Goal: Check status: Check status

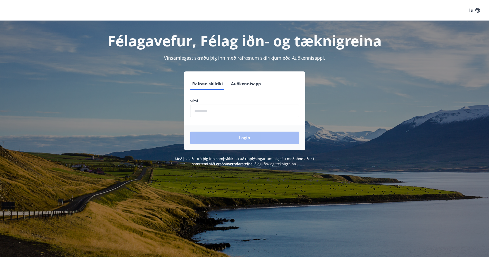
click at [199, 109] on input "phone" at bounding box center [244, 111] width 109 height 13
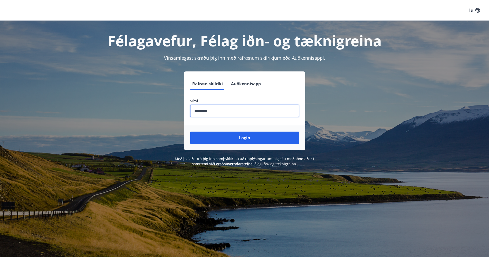
type input "********"
click at [245, 138] on button "Login" at bounding box center [244, 137] width 109 height 12
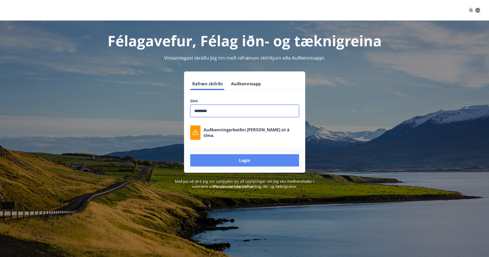
click at [236, 157] on button "Login" at bounding box center [244, 160] width 109 height 12
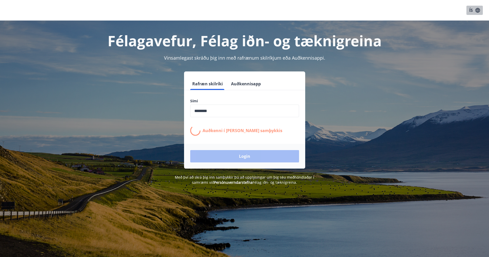
click at [472, 11] on button "ÍS" at bounding box center [475, 10] width 16 height 9
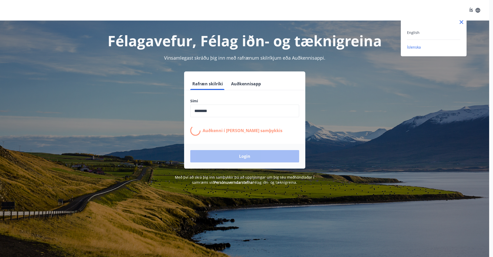
click at [435, 35] on div "English" at bounding box center [433, 32] width 53 height 6
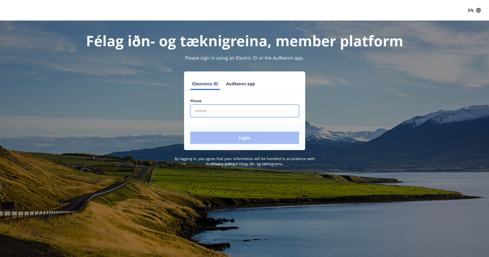
click at [227, 107] on input "phone" at bounding box center [244, 111] width 109 height 13
type input "*"
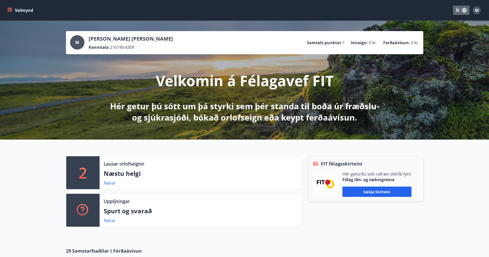
click at [460, 7] on button "ÍS" at bounding box center [461, 10] width 16 height 9
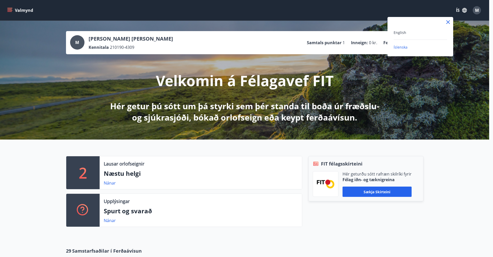
click at [421, 32] on div "English" at bounding box center [420, 32] width 53 height 6
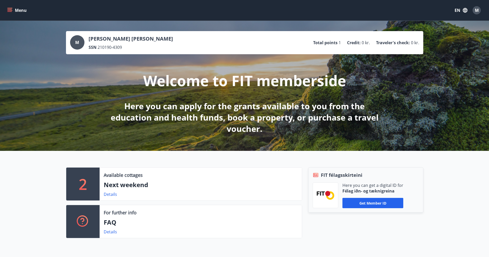
click at [80, 40] on div "M" at bounding box center [77, 42] width 14 height 14
click at [120, 51] on div "M [PERSON_NAME] [PERSON_NAME] SSN 210190-4309 Total points 1 Credit : 0 kr. Tra…" at bounding box center [245, 42] width 358 height 23
click at [398, 44] on p "Traveler's check :" at bounding box center [393, 43] width 34 height 6
click at [19, 9] on button "Menu" at bounding box center [17, 10] width 23 height 9
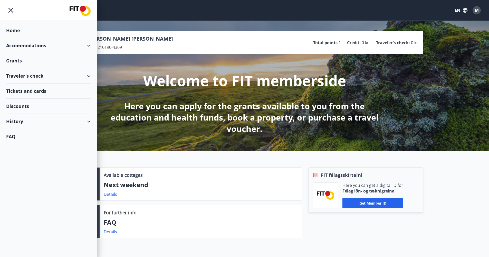
click at [41, 117] on div "History" at bounding box center [48, 121] width 84 height 15
click at [27, 148] on div "Bookings" at bounding box center [48, 145] width 76 height 11
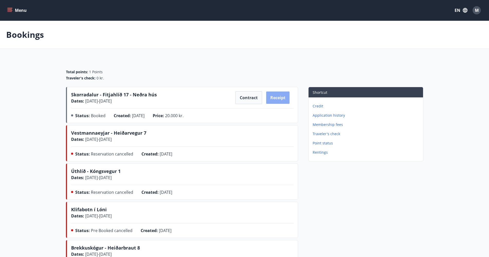
click at [282, 97] on button "Receipt" at bounding box center [277, 97] width 23 height 12
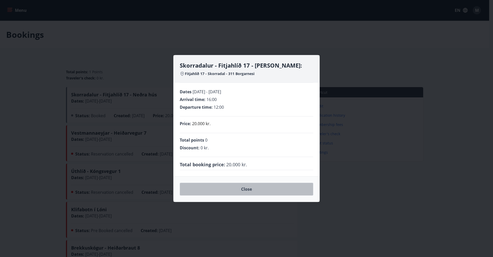
click at [234, 192] on button "Close" at bounding box center [247, 189] width 134 height 13
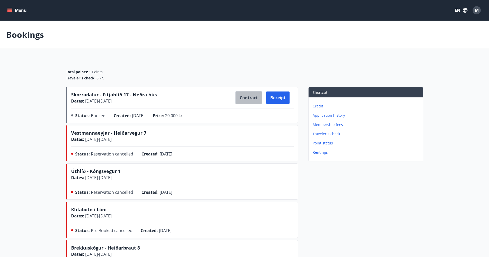
click at [248, 98] on button "Contract" at bounding box center [249, 97] width 27 height 13
click at [372, 50] on main "Bookings Total points : 1 Points Traveler's check : 0 kr. Skorradalur - Fitjahl…" at bounding box center [244, 207] width 489 height 372
click at [241, 101] on button "Contract" at bounding box center [249, 97] width 27 height 13
click at [245, 98] on button "Contract" at bounding box center [249, 97] width 27 height 13
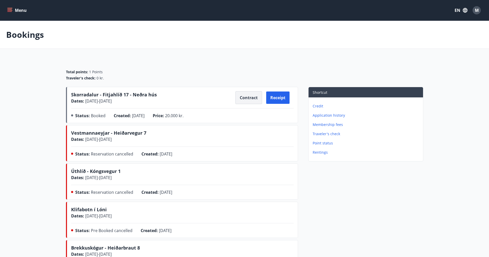
click at [250, 102] on button "Contract" at bounding box center [249, 97] width 27 height 13
click at [139, 96] on span "Skorradalur - Fitjahlíð 17 - Neðra hús" at bounding box center [114, 94] width 86 height 6
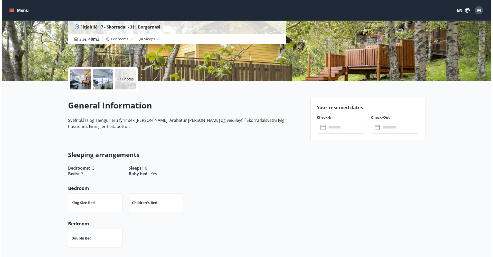
scroll to position [34, 0]
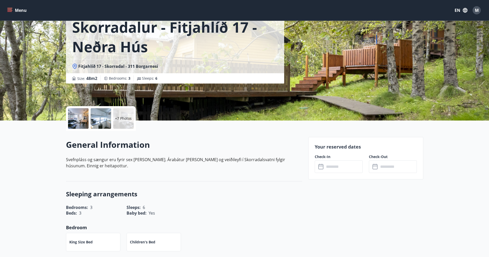
click at [72, 119] on div at bounding box center [78, 118] width 21 height 21
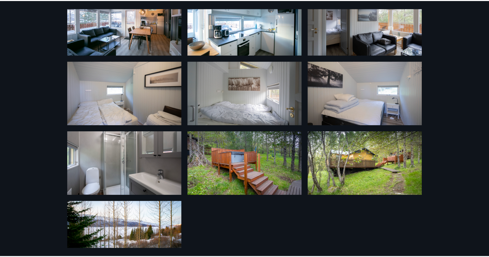
scroll to position [0, 0]
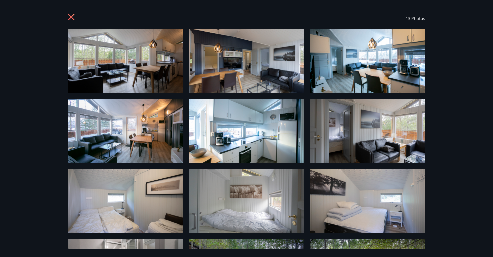
click at [72, 15] on icon at bounding box center [72, 18] width 8 height 8
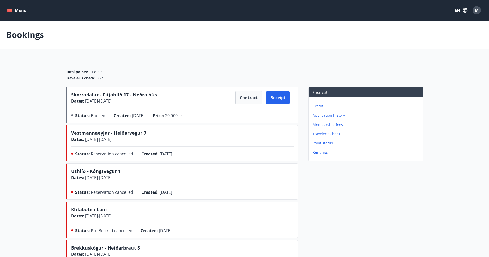
click at [148, 93] on span "Skorradalur - Fitjahlíð 17 - Neðra hús" at bounding box center [114, 94] width 86 height 6
click at [247, 102] on button "Contract" at bounding box center [249, 97] width 27 height 13
click at [246, 98] on button "Contract" at bounding box center [249, 97] width 27 height 13
click at [12, 11] on icon "menu" at bounding box center [9, 10] width 5 height 5
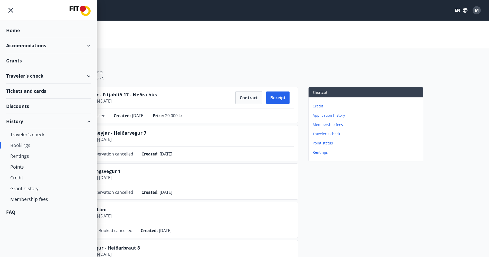
click at [41, 92] on div "Tickets and cards" at bounding box center [48, 90] width 84 height 15
click at [23, 145] on div "Bookings" at bounding box center [48, 145] width 76 height 11
click at [21, 157] on div "Rentings" at bounding box center [48, 156] width 76 height 11
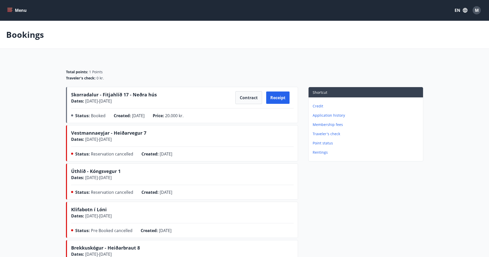
click at [108, 94] on span "Skorradalur - Fitjahlíð 17 - Neðra hús" at bounding box center [114, 94] width 86 height 6
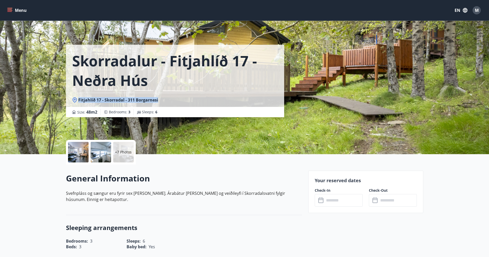
drag, startPoint x: 154, startPoint y: 99, endPoint x: 66, endPoint y: 96, distance: 87.9
click at [66, 96] on div "Fitjahlíð 17 - Skorradal - 311 Borgarnesi" at bounding box center [175, 100] width 218 height 14
click at [159, 101] on div "Fitjahlíð 17 - Skorradal - 311 Borgarnesi" at bounding box center [175, 100] width 206 height 6
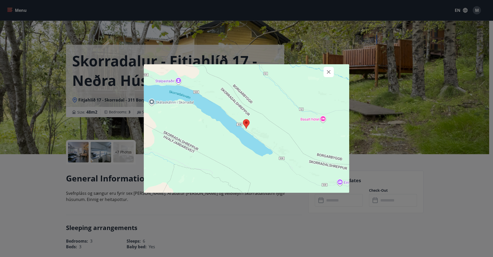
click at [156, 100] on div at bounding box center [246, 128] width 205 height 128
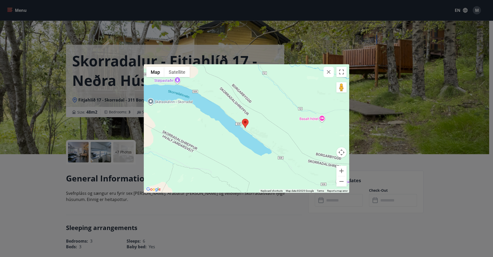
click at [130, 101] on div "← Move left → Move right ↑ Move up ↓ Move down + Zoom in - Zoom out Home Jump l…" at bounding box center [246, 128] width 493 height 257
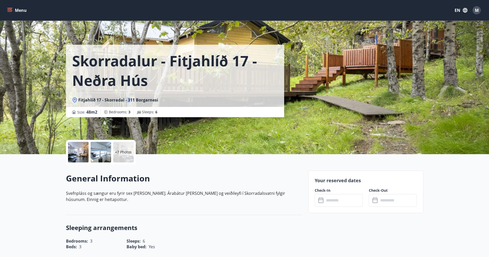
drag, startPoint x: 129, startPoint y: 100, endPoint x: 127, endPoint y: 100, distance: 2.6
click at [127, 100] on span "Fitjahlíð 17 - Skorradal - 311 Borgarnesi" at bounding box center [118, 100] width 80 height 6
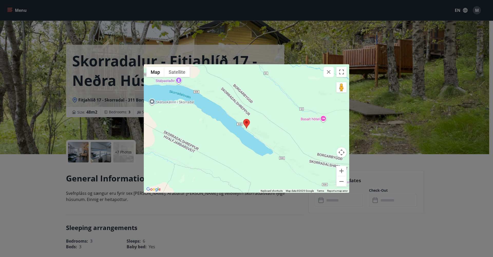
click at [138, 98] on div "← Move left → Move right ↑ Move up ↓ Move down + Zoom in - Zoom out Home Jump l…" at bounding box center [246, 128] width 493 height 257
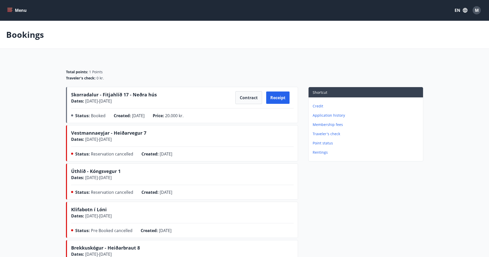
click at [6, 8] on button "Menu" at bounding box center [17, 10] width 23 height 9
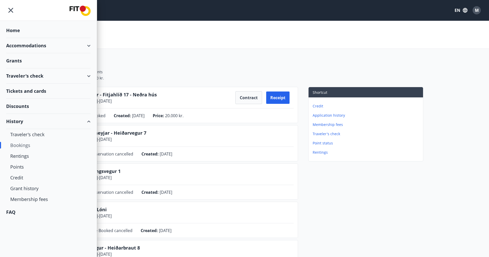
click at [27, 29] on div "Home" at bounding box center [48, 30] width 84 height 15
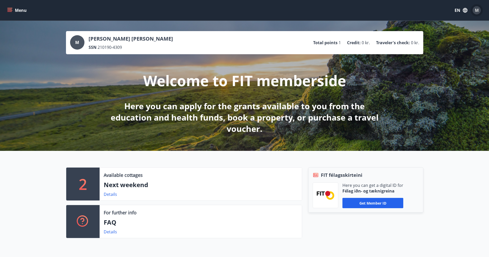
click at [477, 13] on span "M" at bounding box center [477, 10] width 4 height 6
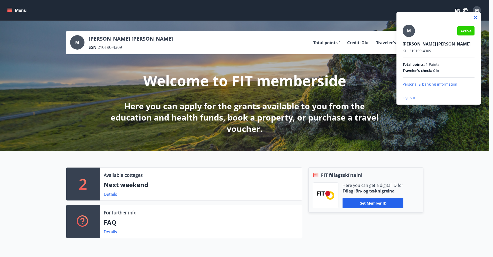
click at [477, 12] on div at bounding box center [439, 17] width 84 height 10
click at [465, 9] on div at bounding box center [246, 128] width 493 height 257
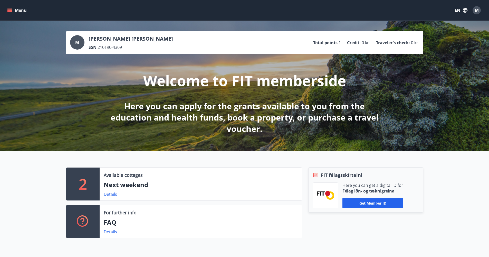
click at [173, 46] on div "SSN 210190-4309" at bounding box center [131, 47] width 84 height 6
click at [20, 11] on button "Menu" at bounding box center [17, 10] width 23 height 9
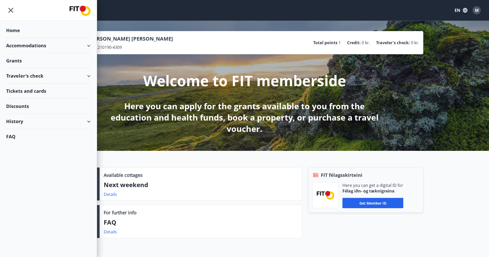
click at [87, 11] on img at bounding box center [80, 11] width 21 height 10
